Goal: Transaction & Acquisition: Purchase product/service

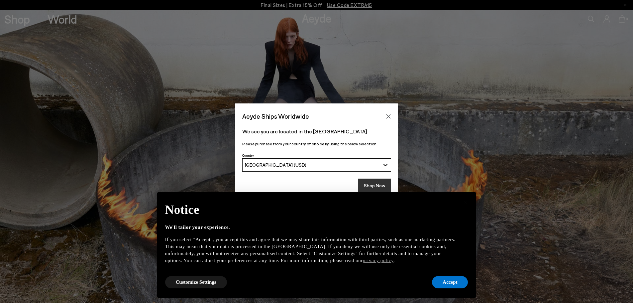
click at [377, 186] on button "Shop Now" at bounding box center [374, 186] width 33 height 14
click at [451, 285] on button "Accept" at bounding box center [450, 282] width 36 height 12
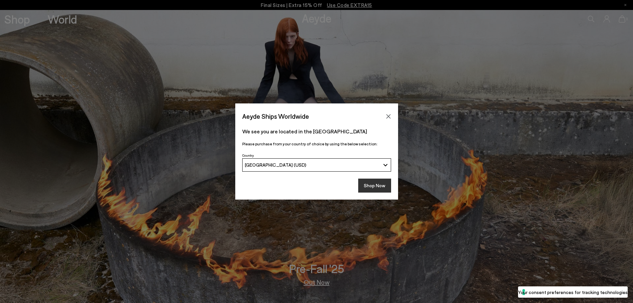
click at [377, 189] on button "Shop Now" at bounding box center [374, 186] width 33 height 14
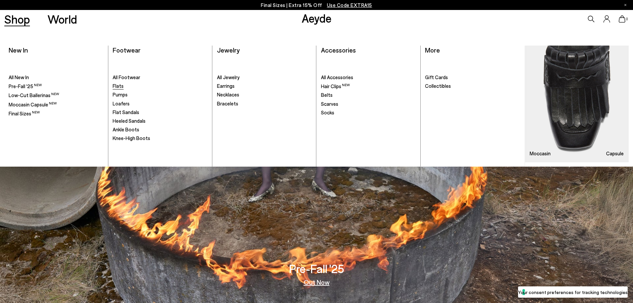
click at [117, 86] on span "Flats" at bounding box center [118, 86] width 11 height 6
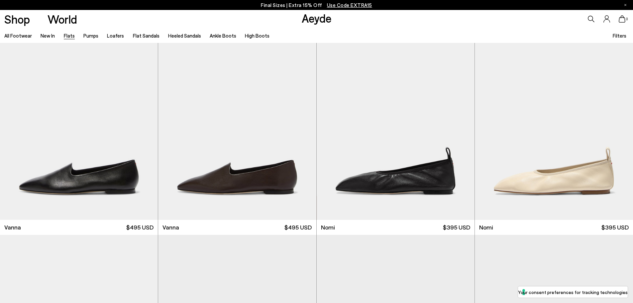
scroll to position [299, 0]
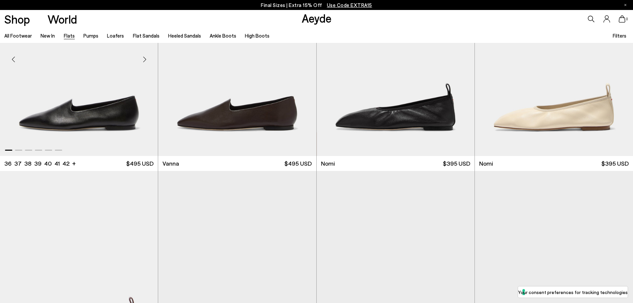
click at [101, 130] on img "1 / 6" at bounding box center [79, 56] width 158 height 199
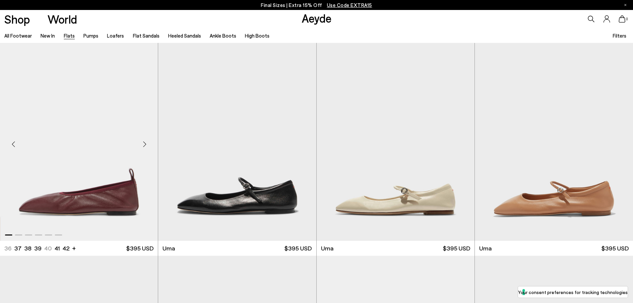
scroll to position [432, 0]
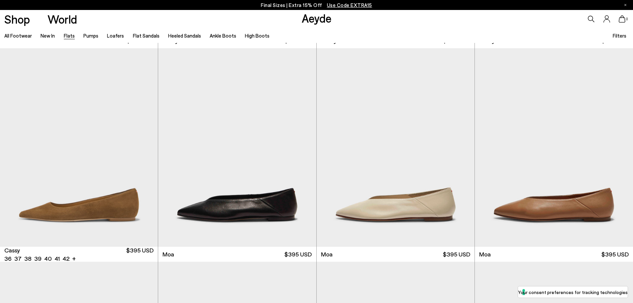
scroll to position [1064, 0]
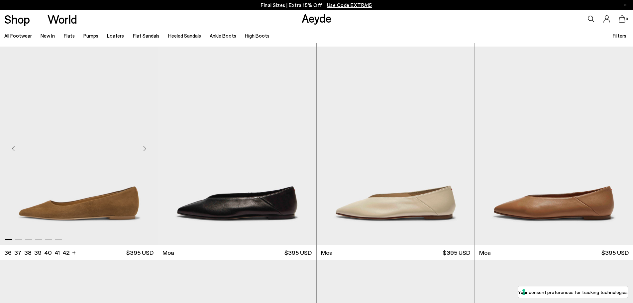
click at [76, 203] on img "1 / 6" at bounding box center [79, 146] width 158 height 199
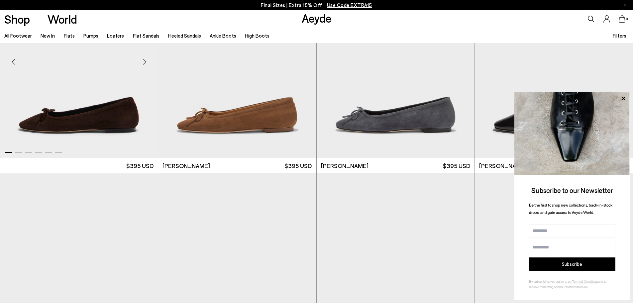
scroll to position [1796, 0]
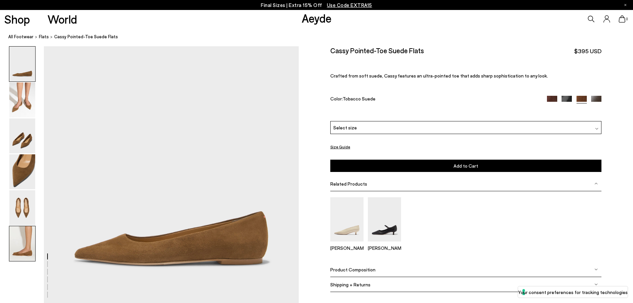
click at [24, 248] on img at bounding box center [22, 243] width 26 height 35
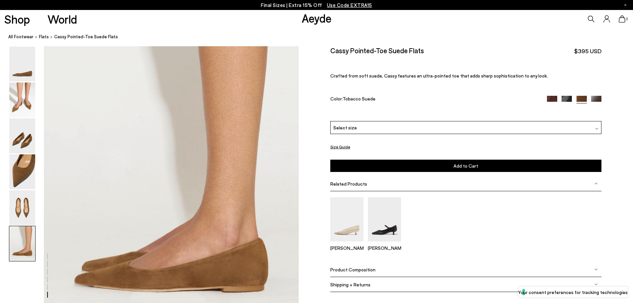
scroll to position [1667, 0]
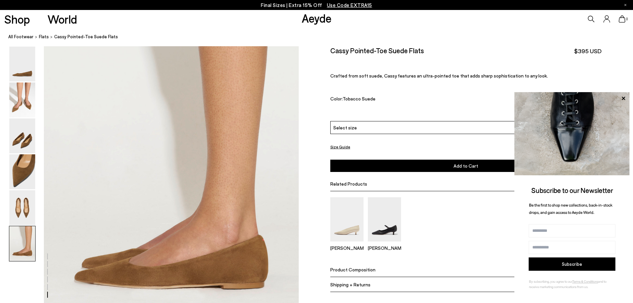
click at [352, 125] on span "Select size" at bounding box center [345, 127] width 24 height 7
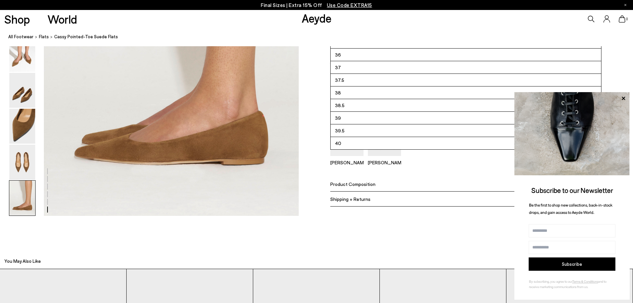
scroll to position [1800, 0]
